Goal: Use online tool/utility: Utilize a website feature to perform a specific function

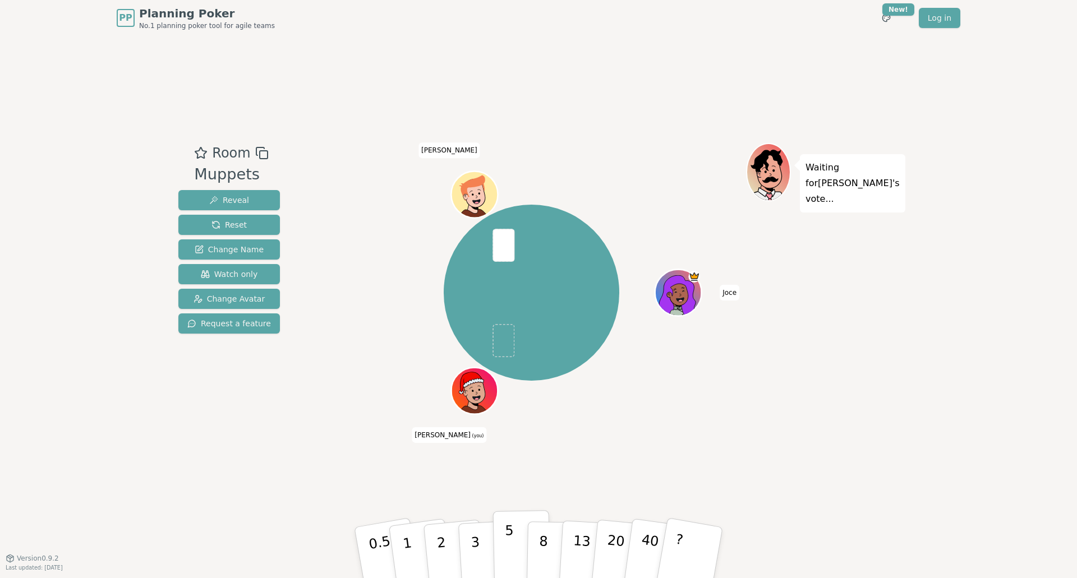
click at [500, 529] on button "5" at bounding box center [522, 552] width 58 height 85
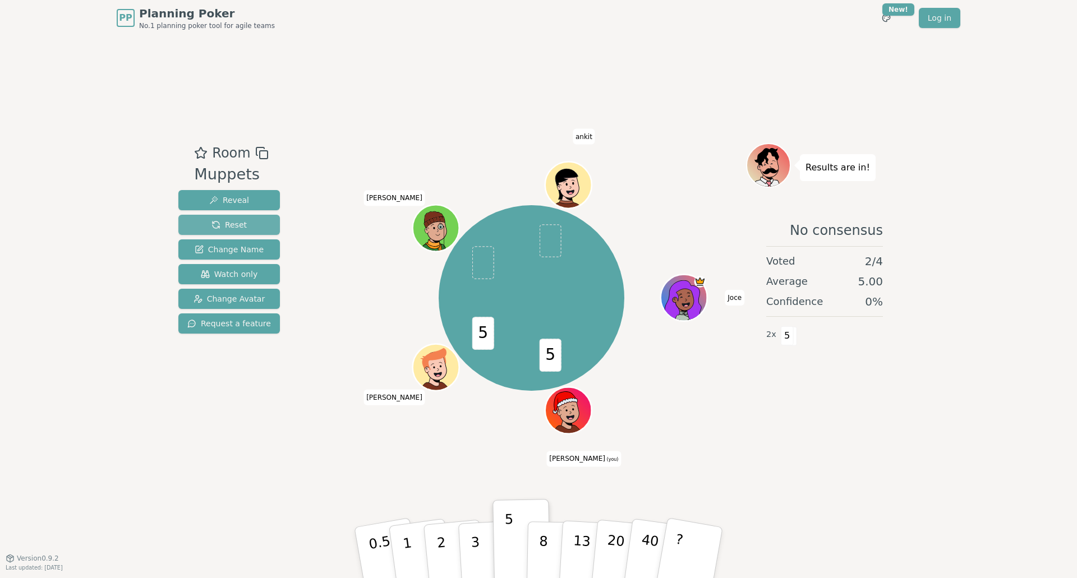
click at [264, 222] on button "Reset" at bounding box center [229, 225] width 102 height 20
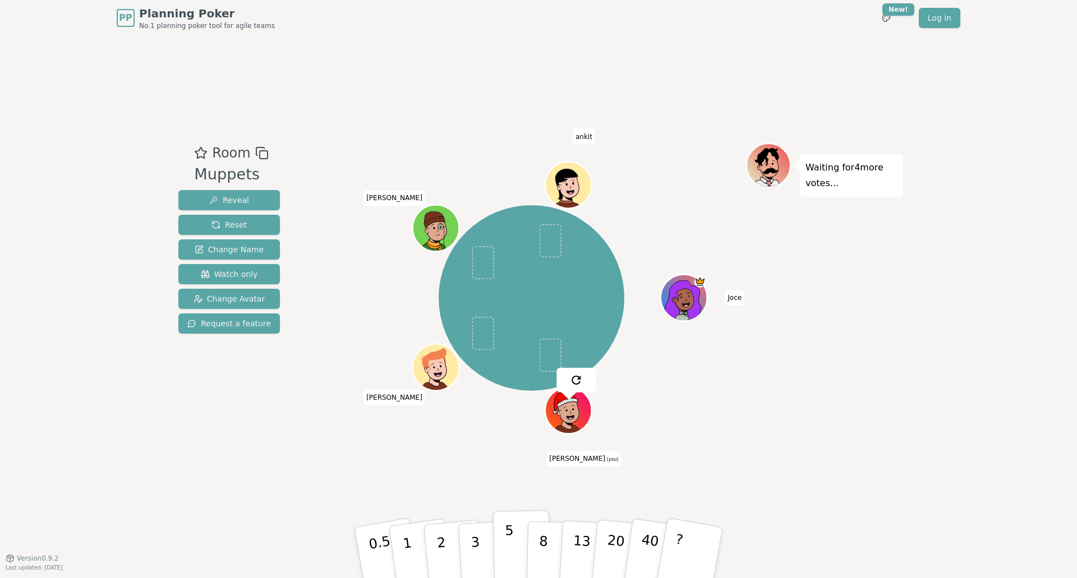
click at [506, 550] on p "5" at bounding box center [510, 553] width 10 height 61
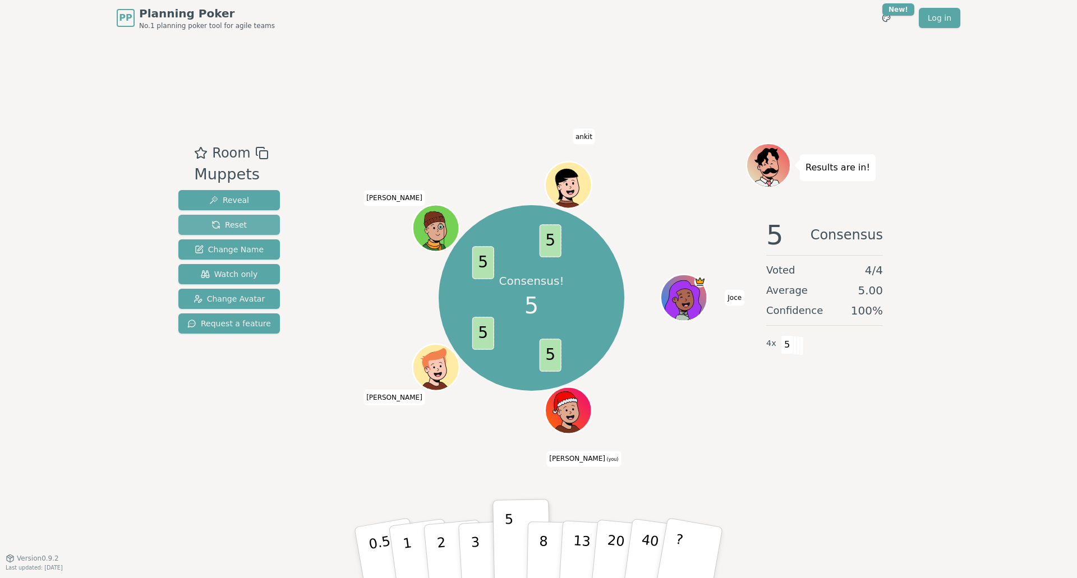
click at [230, 224] on span "Reset" at bounding box center [228, 224] width 35 height 11
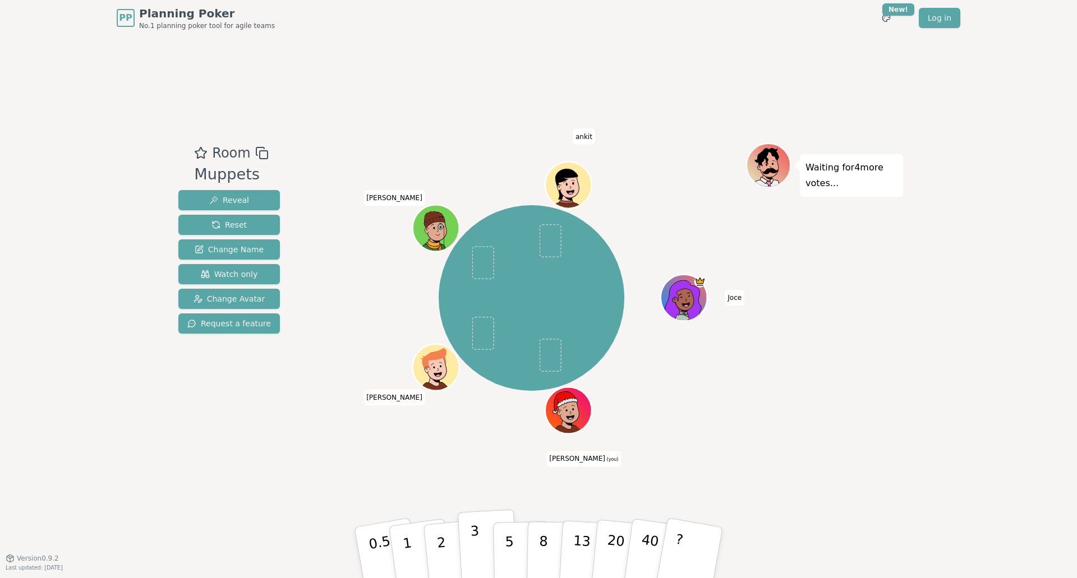
click at [459, 542] on div "0.5 1 2 3 5 8 13 20 40 ?" at bounding box center [538, 552] width 337 height 39
click at [473, 541] on p "3" at bounding box center [476, 553] width 12 height 61
click at [448, 555] on button "2" at bounding box center [454, 553] width 64 height 89
click at [450, 557] on button "2" at bounding box center [454, 553] width 64 height 89
click at [810, 486] on div "Room Muppets Reveal Reset Change Name Watch only Change Avatar Request a featur…" at bounding box center [538, 297] width 729 height 522
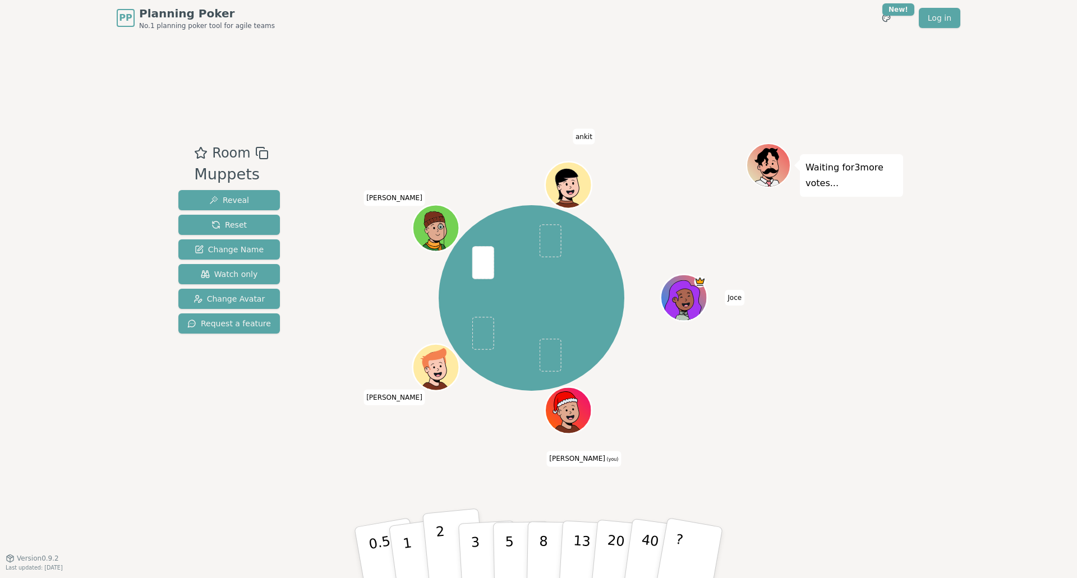
click at [448, 551] on button "2" at bounding box center [454, 553] width 64 height 89
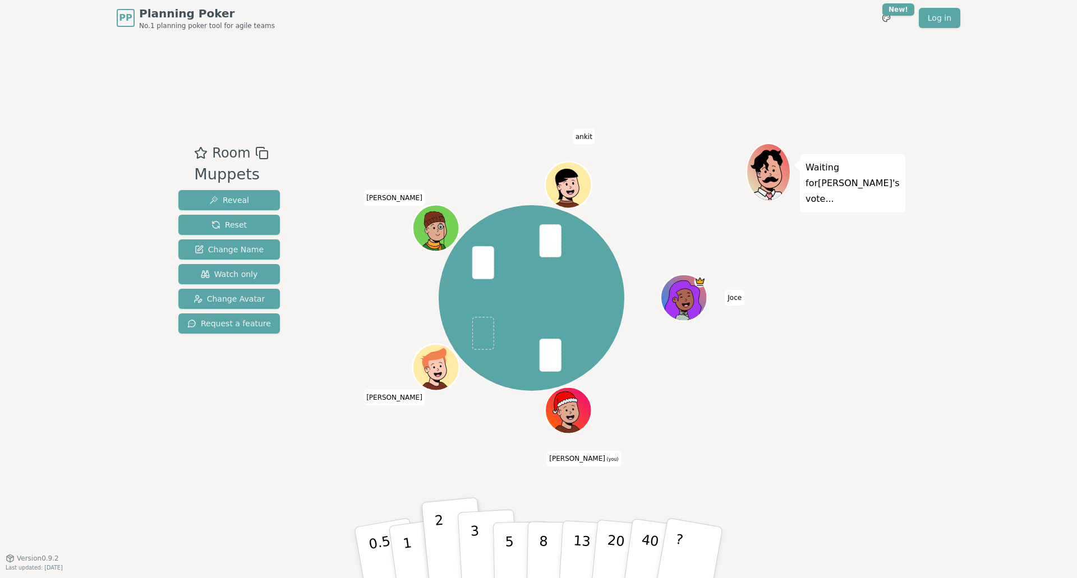
click at [475, 545] on p "3" at bounding box center [476, 553] width 12 height 61
click at [457, 551] on button "2" at bounding box center [454, 553] width 64 height 89
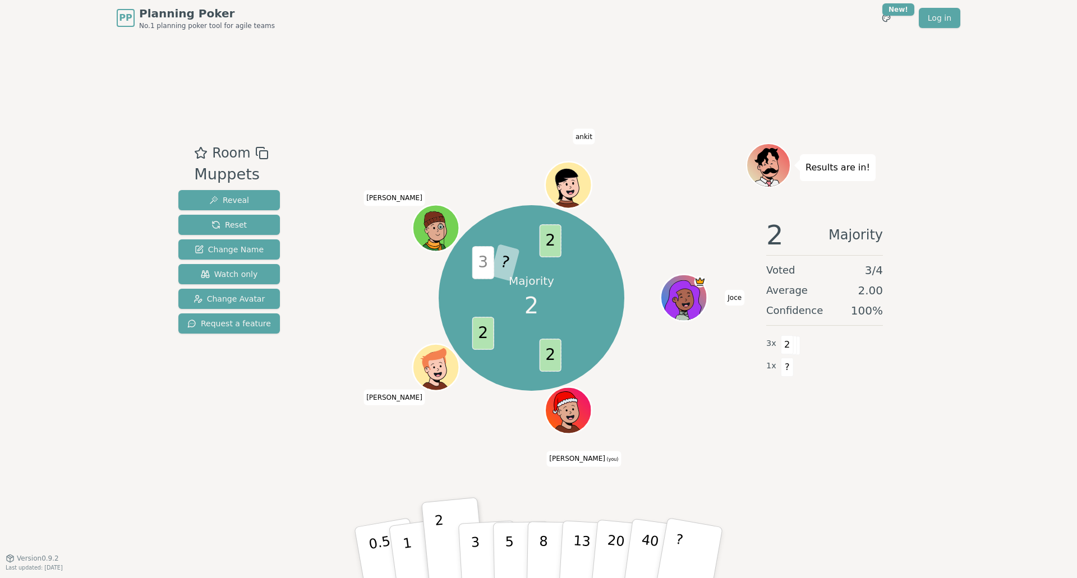
click at [488, 259] on span "3" at bounding box center [483, 262] width 22 height 33
click at [500, 257] on span "?" at bounding box center [505, 263] width 30 height 38
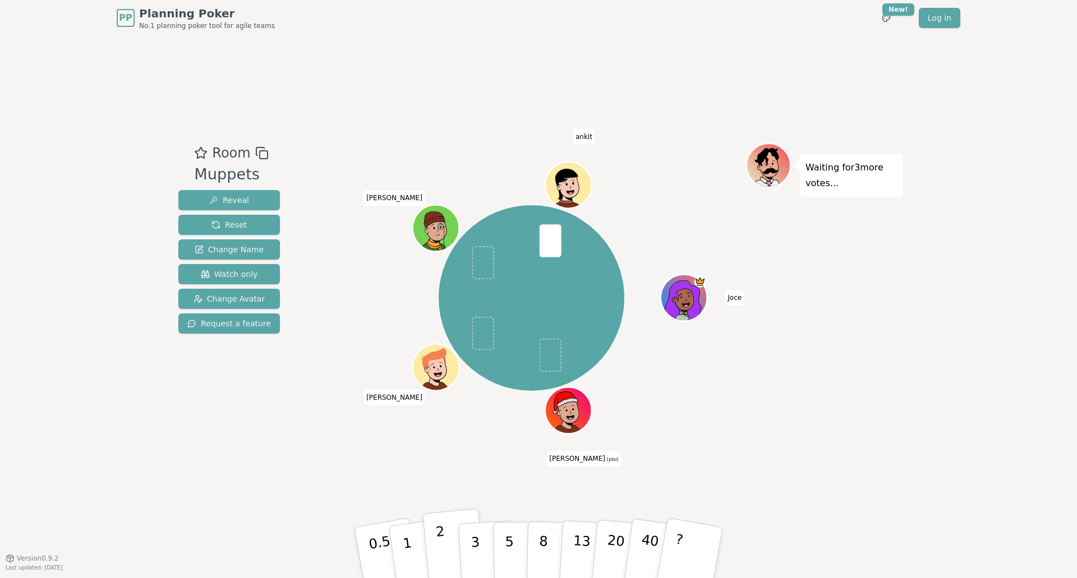
click at [443, 547] on p "2" at bounding box center [442, 554] width 15 height 61
